Goal: Task Accomplishment & Management: Manage account settings

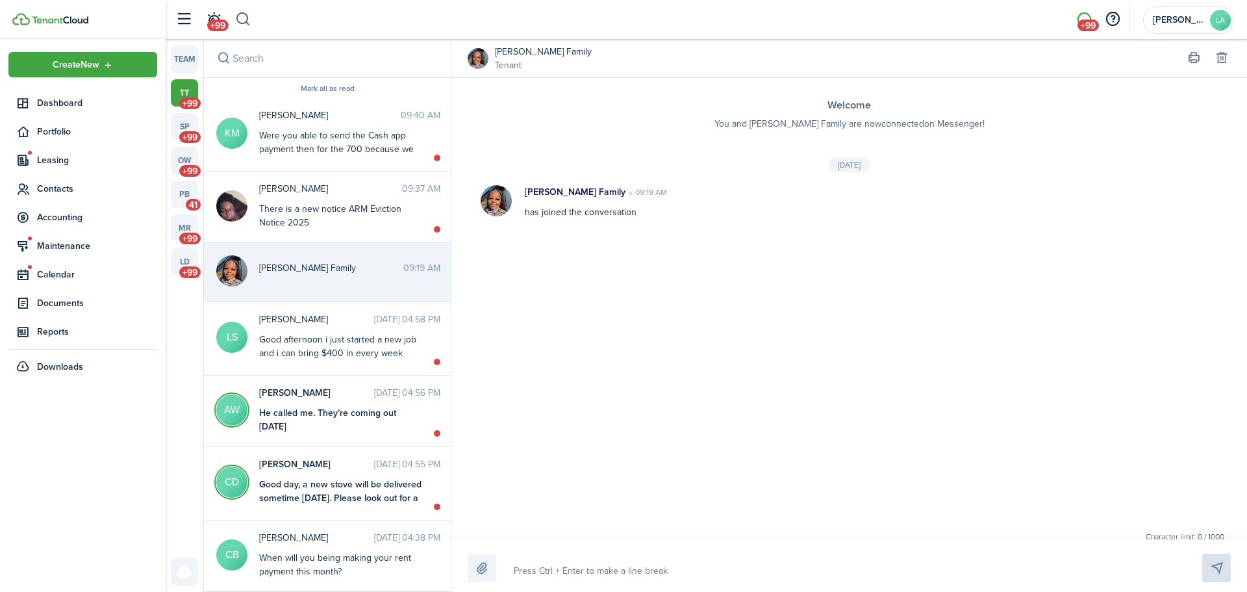
click at [237, 14] on button "button" at bounding box center [243, 19] width 16 height 22
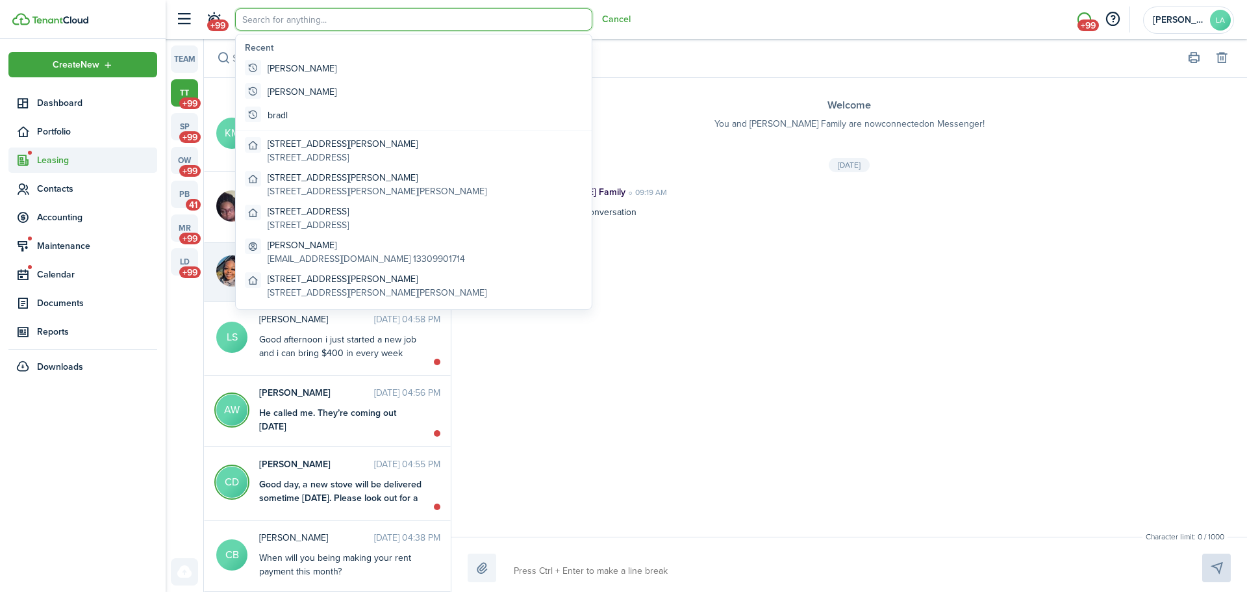
click at [53, 160] on span "Leasing" at bounding box center [97, 160] width 120 height 14
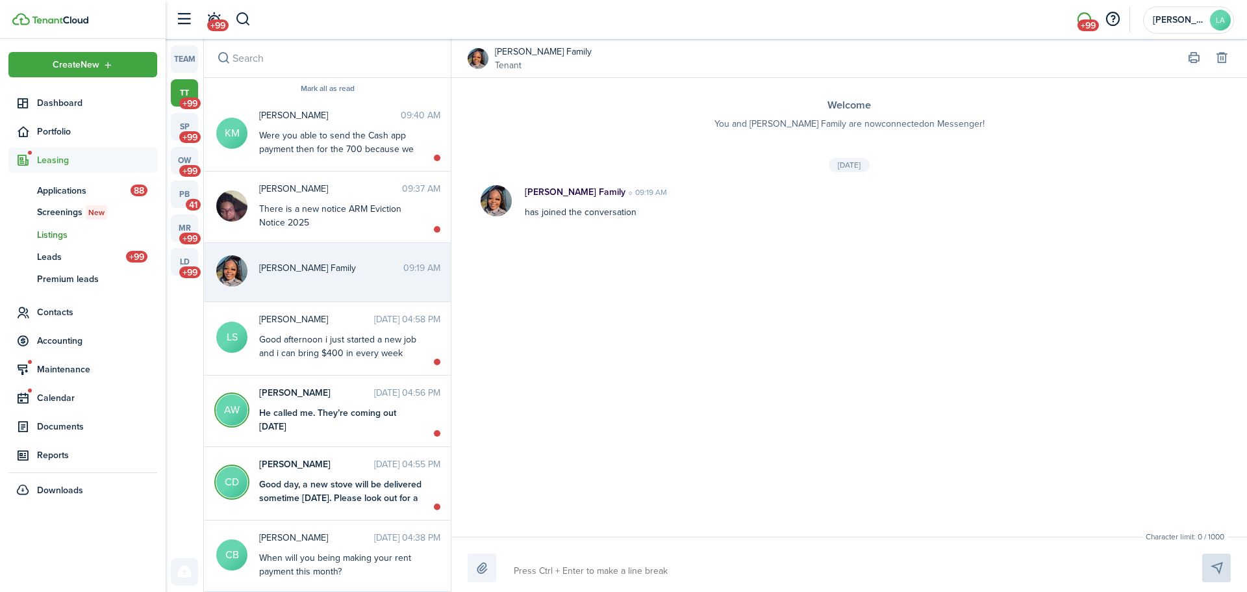
click at [55, 234] on span "Listings" at bounding box center [97, 235] width 120 height 14
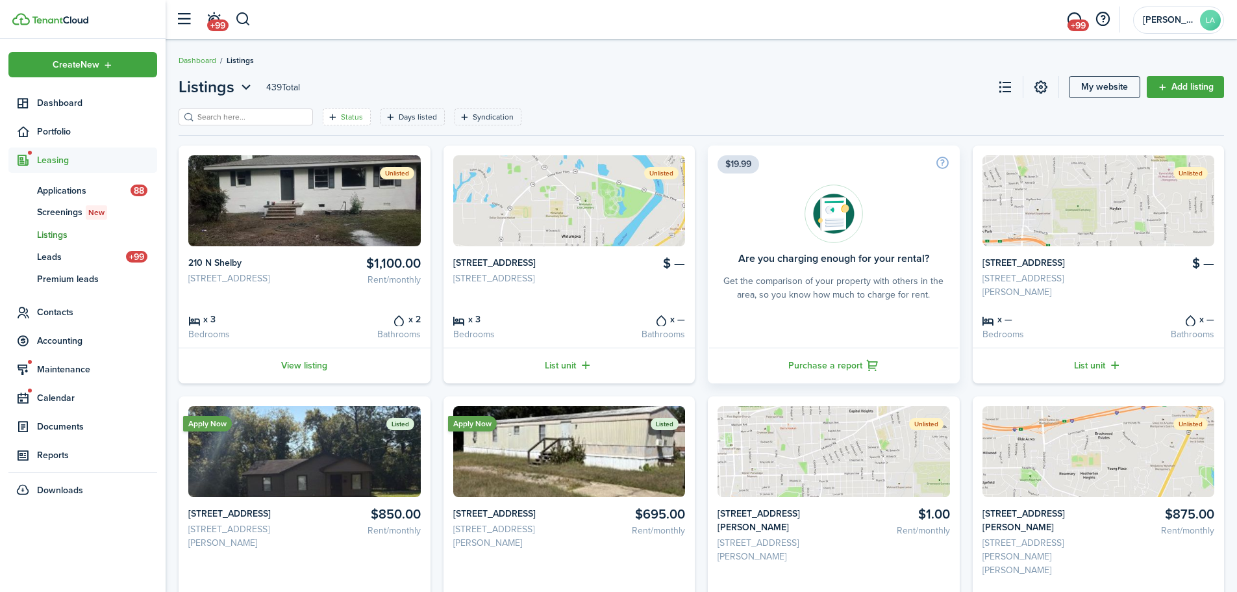
click at [341, 112] on filter-tag-label "Status" at bounding box center [352, 117] width 22 height 12
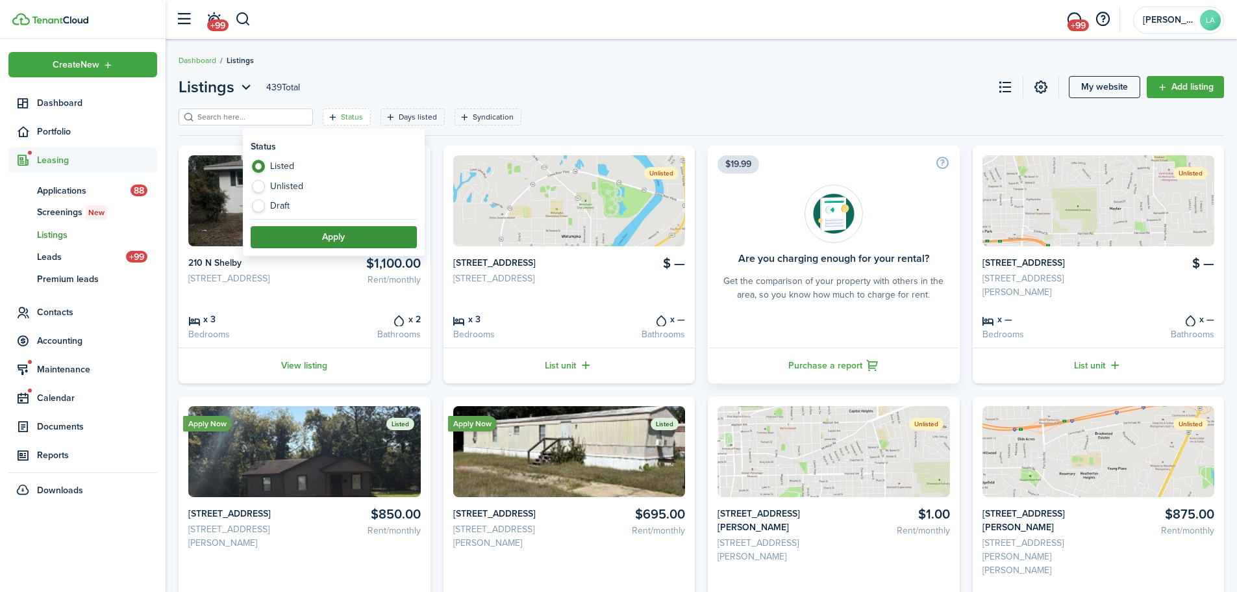
click at [351, 236] on button "Apply" at bounding box center [334, 237] width 166 height 22
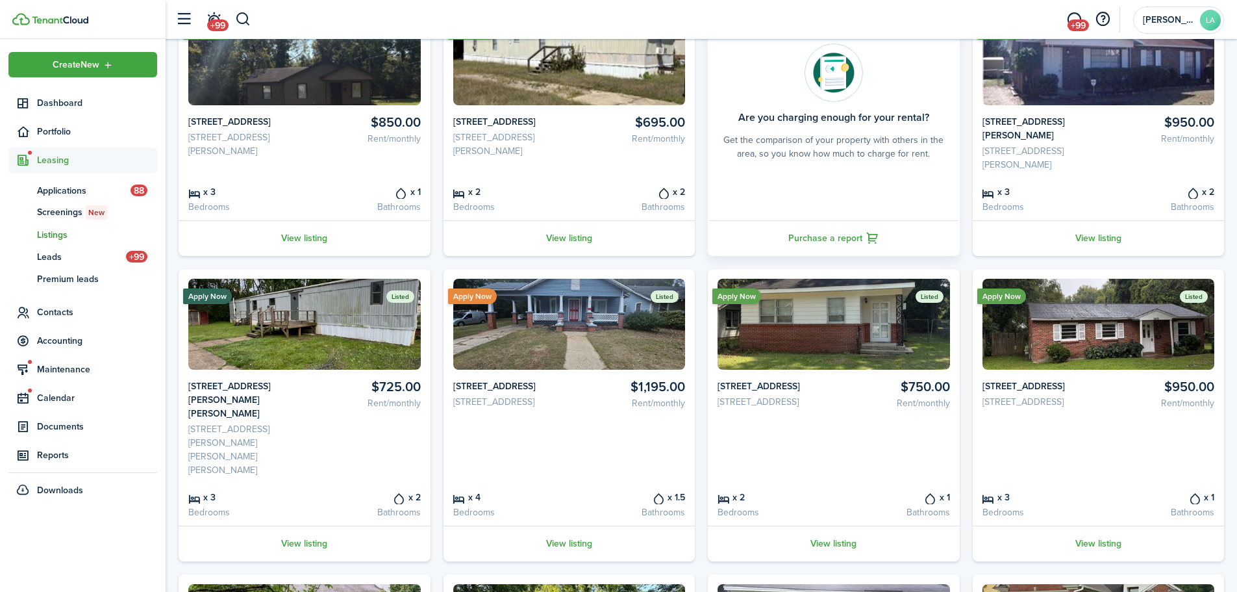
scroll to position [374, 0]
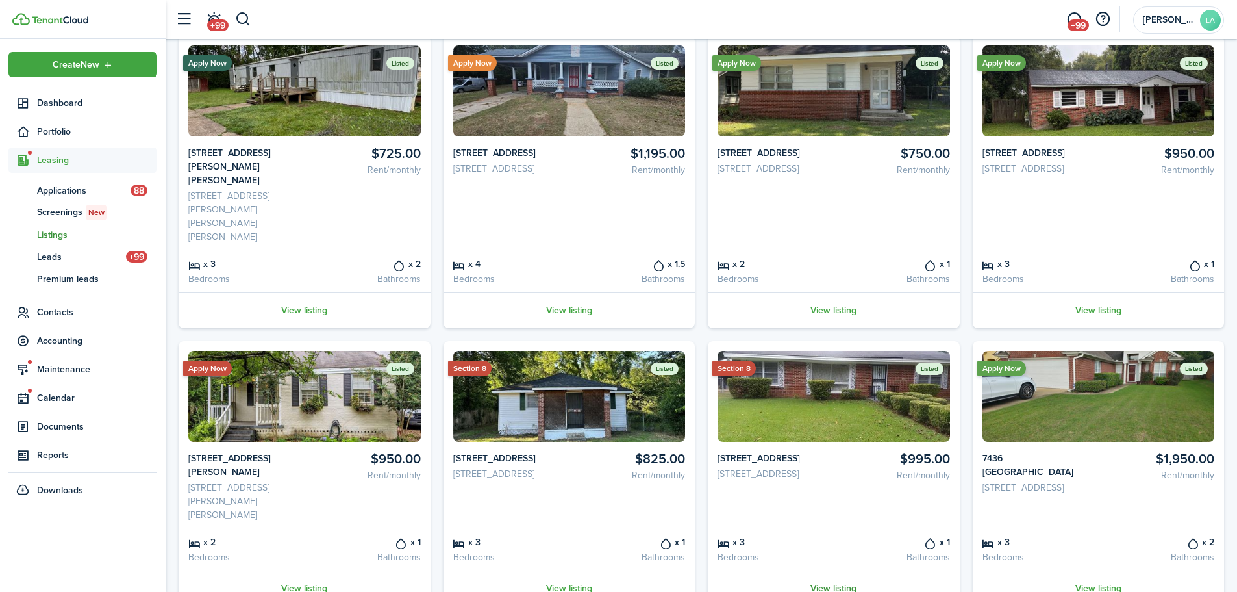
click at [833, 570] on link "View listing" at bounding box center [834, 588] width 252 height 36
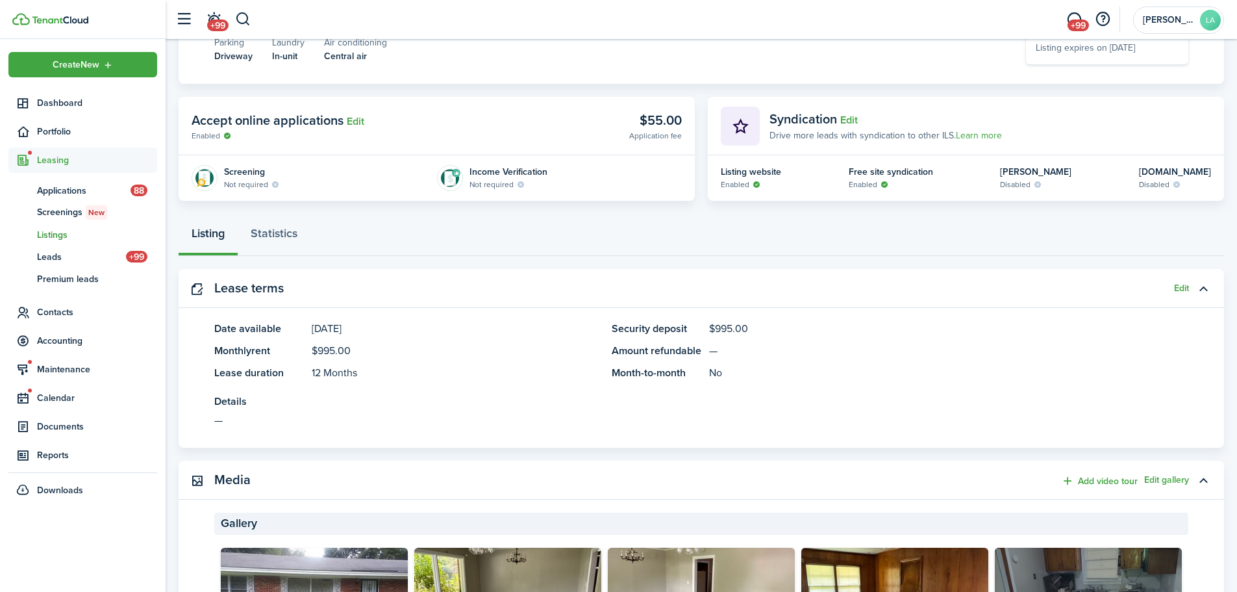
scroll to position [260, 0]
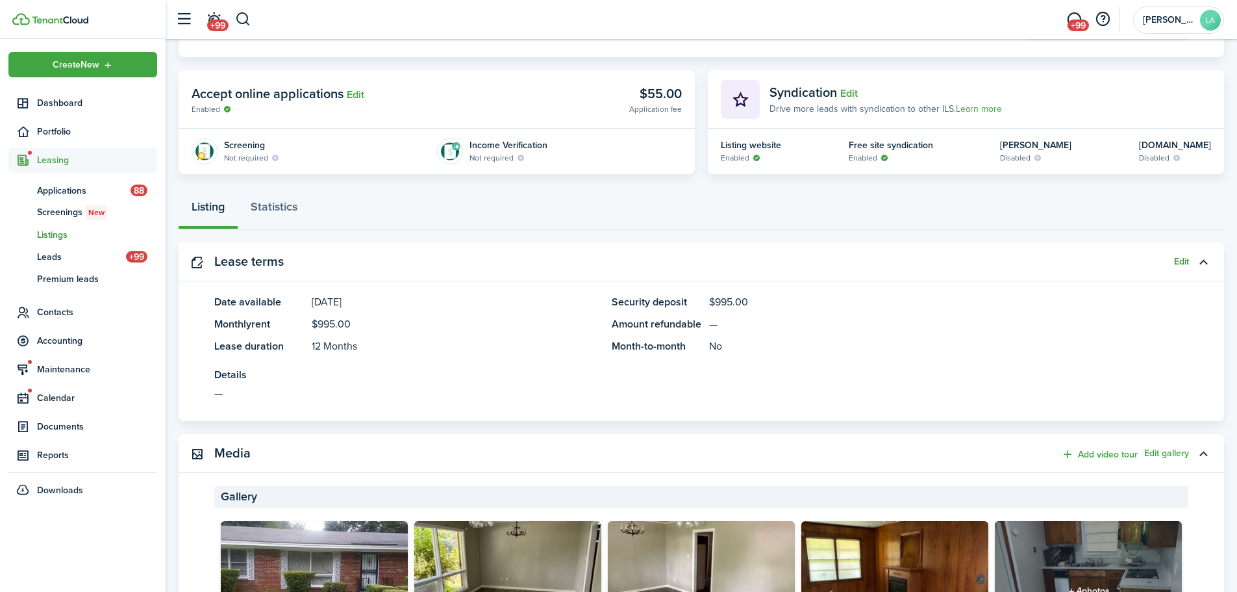
click at [1179, 260] on button "Edit" at bounding box center [1181, 262] width 15 height 10
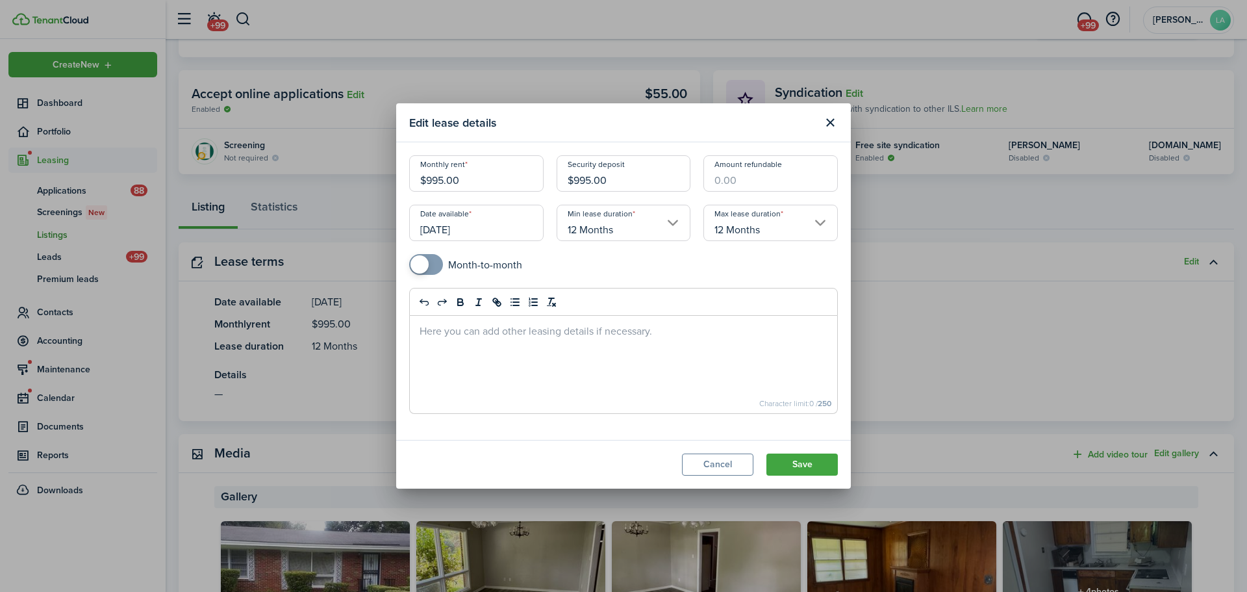
click at [474, 175] on input "$995.00" at bounding box center [476, 173] width 134 height 36
type input "$1,195.00"
click at [614, 184] on input "$995.00" at bounding box center [624, 173] width 134 height 36
type input "$1,195.00"
click at [635, 257] on mobiscroll-switch "Month-to-month" at bounding box center [623, 264] width 429 height 21
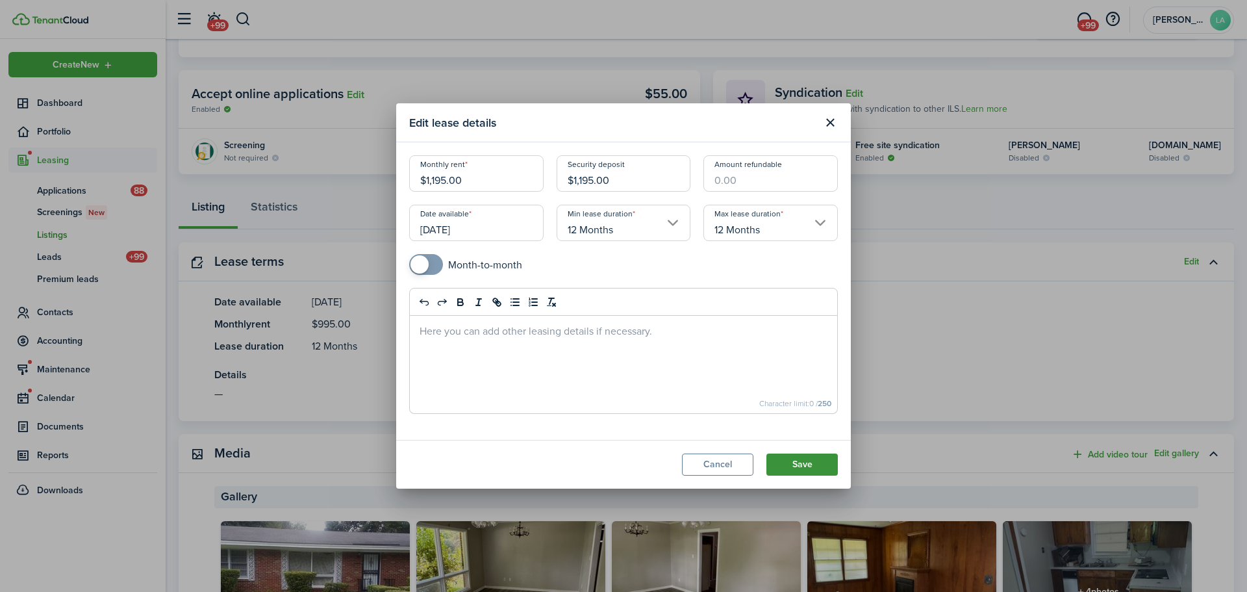
click at [802, 464] on button "Save" at bounding box center [801, 464] width 71 height 22
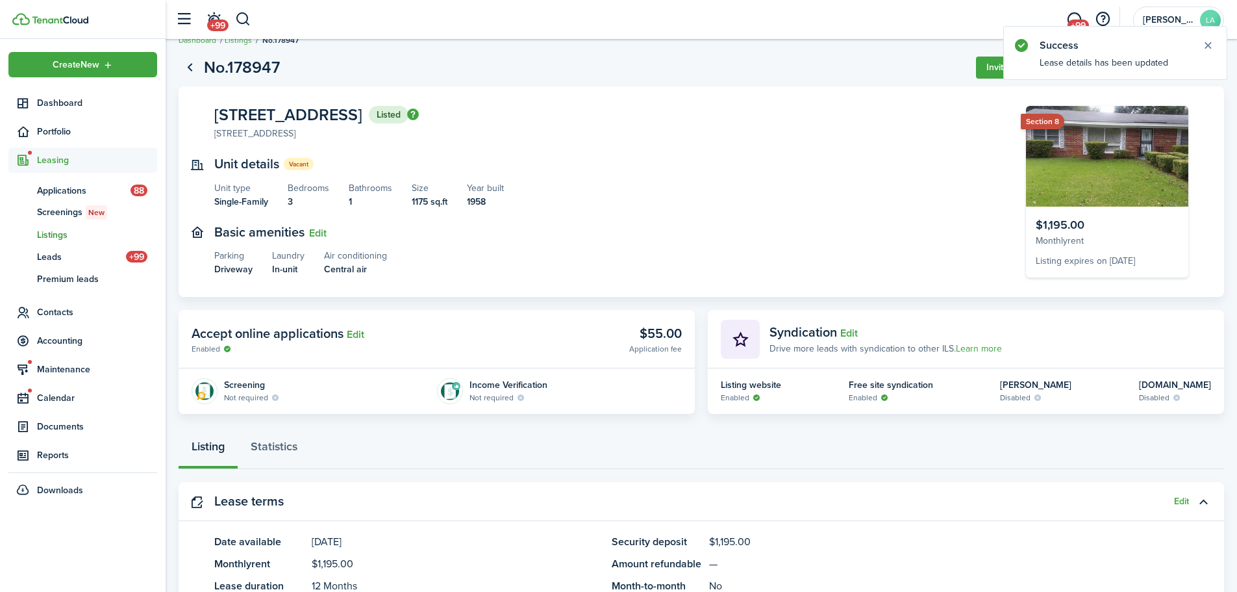
scroll to position [0, 0]
